Goal: Information Seeking & Learning: Learn about a topic

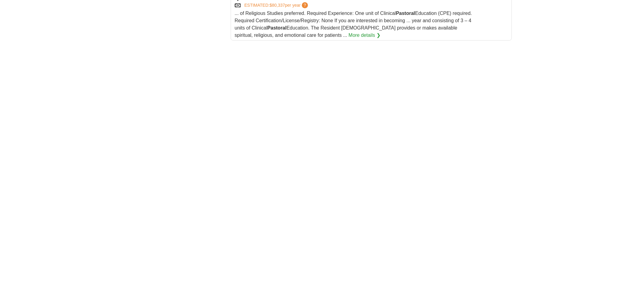
scroll to position [1051, 0]
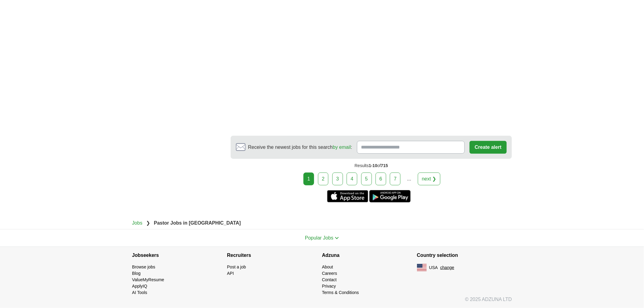
click at [337, 181] on link "3" at bounding box center [337, 178] width 11 height 13
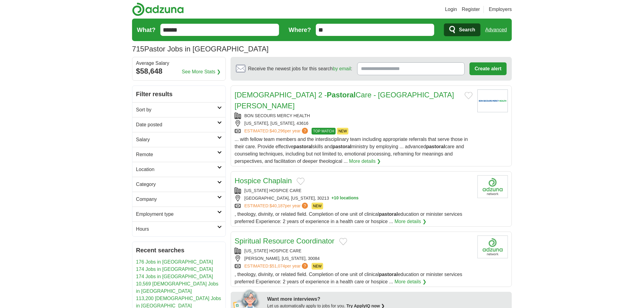
scroll to position [113, 0]
